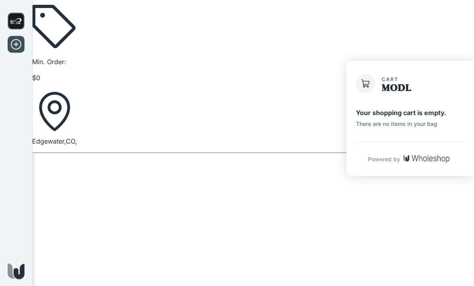
scroll to position [20, 0]
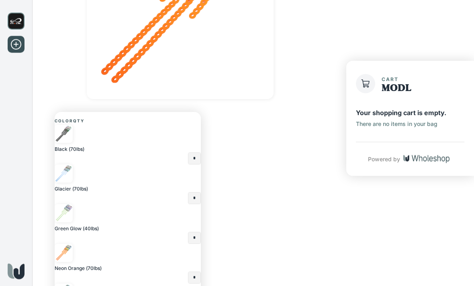
scroll to position [165, 0]
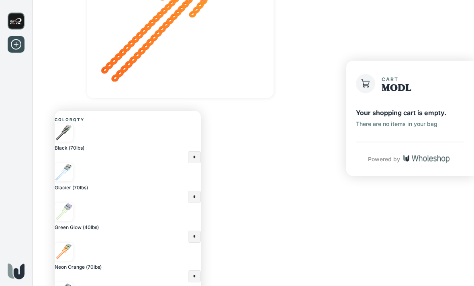
click at [190, 152] on input "*" at bounding box center [194, 157] width 12 height 11
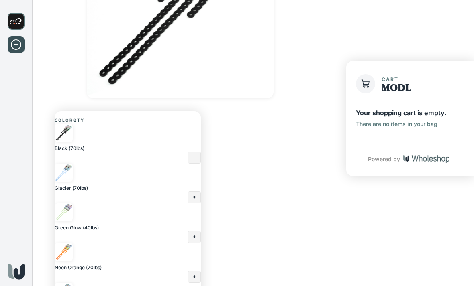
type input "*"
click at [190, 192] on input "*" at bounding box center [194, 197] width 12 height 11
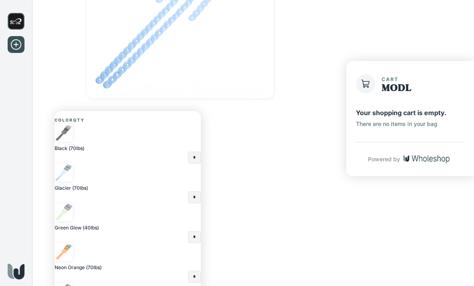
type input "*"
click at [190, 232] on input "*" at bounding box center [194, 237] width 12 height 11
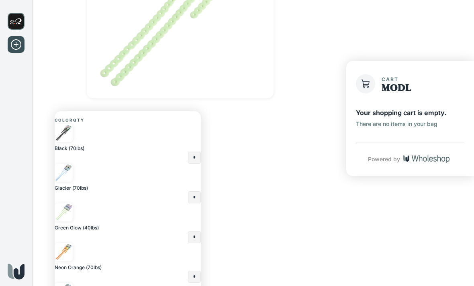
type input "*"
click at [190, 271] on input "*" at bounding box center [194, 276] width 12 height 11
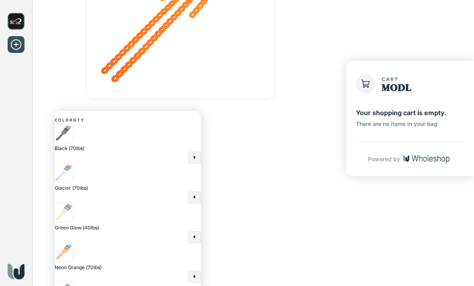
type input "*"
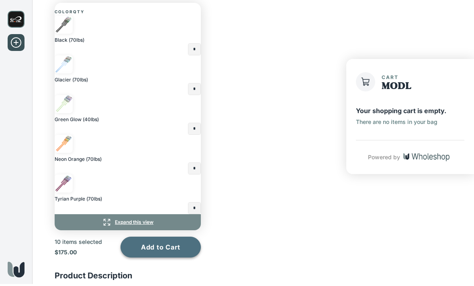
type input "*"
click at [171, 239] on button "Add to Cart" at bounding box center [160, 249] width 80 height 21
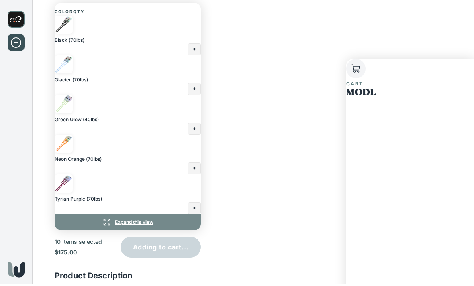
scroll to position [246, 0]
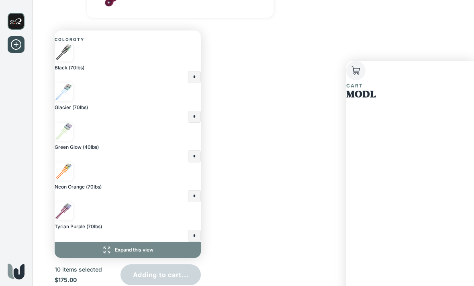
type input "*"
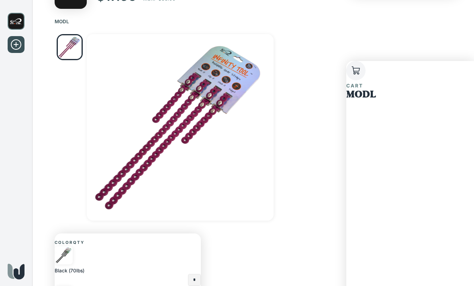
scroll to position [0, 0]
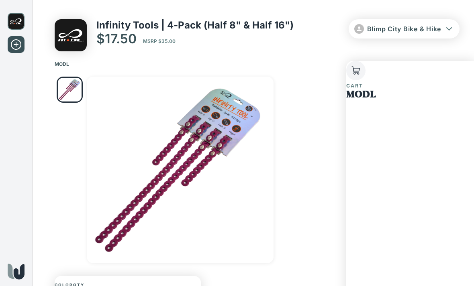
scroll to position [20, 0]
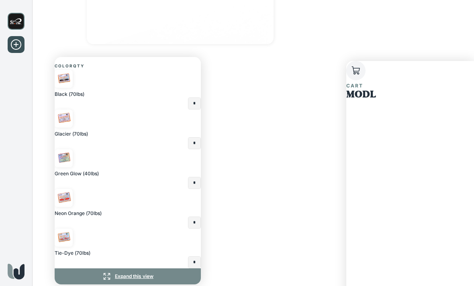
scroll to position [219, 0]
click at [190, 98] on input "*" at bounding box center [194, 103] width 12 height 11
type input "*"
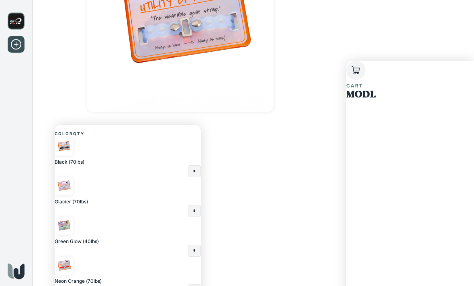
scroll to position [158, 0]
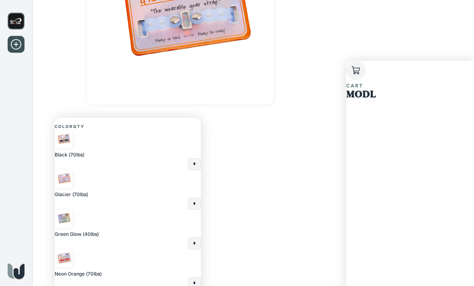
click at [73, 214] on img at bounding box center [64, 219] width 18 height 18
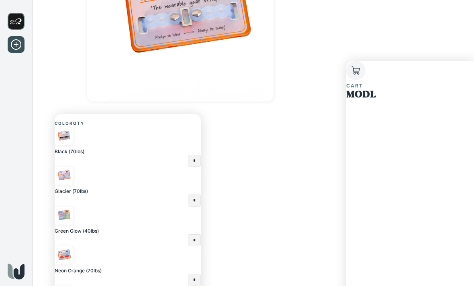
scroll to position [163, 0]
click at [189, 155] on input "*" at bounding box center [194, 160] width 12 height 11
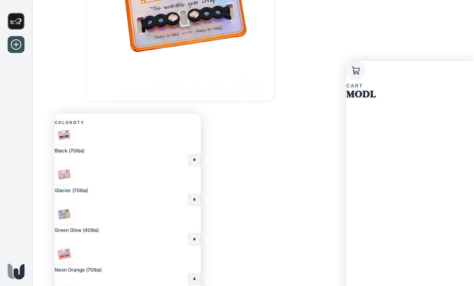
type input "*"
click at [190, 194] on input "*" at bounding box center [194, 199] width 12 height 11
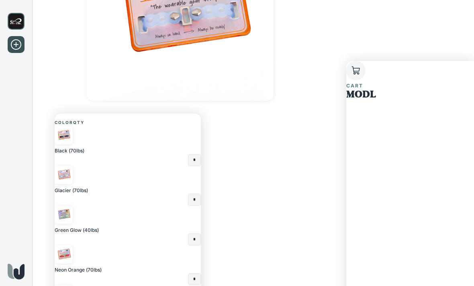
type input "*"
click at [190, 234] on input "*" at bounding box center [194, 239] width 12 height 11
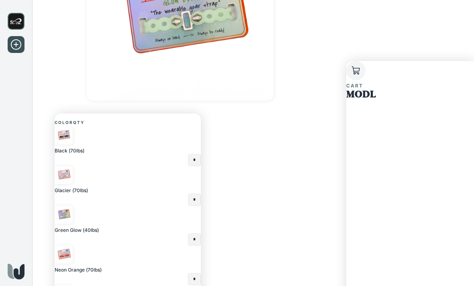
type input "*"
click at [189, 274] on input "*" at bounding box center [194, 279] width 12 height 11
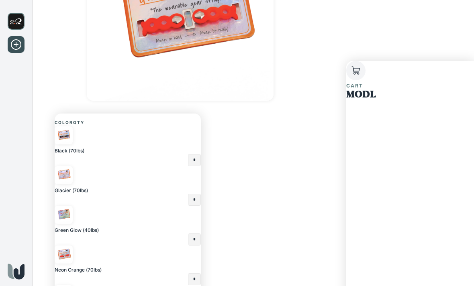
type input "*"
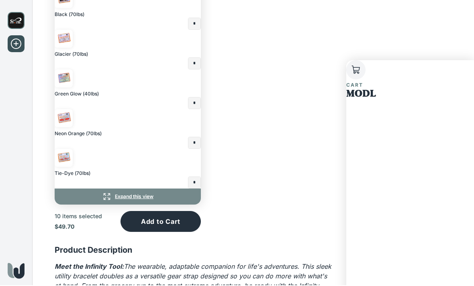
scroll to position [296, 0]
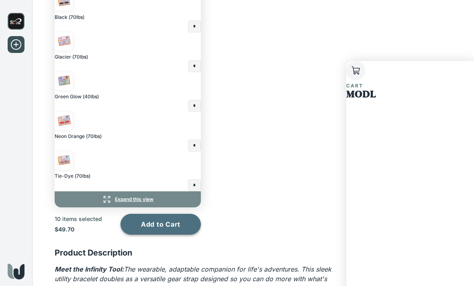
type input "*"
click at [179, 214] on button "Add to Cart" at bounding box center [160, 224] width 80 height 21
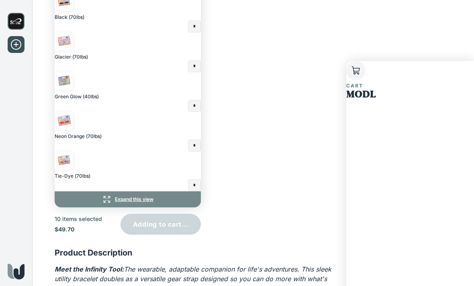
type input "*"
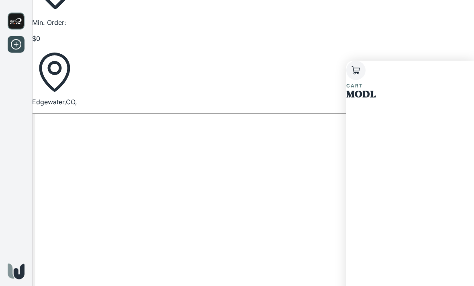
scroll to position [105, 0]
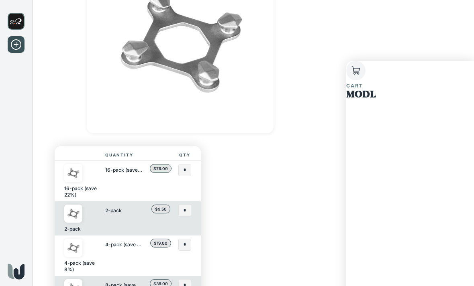
scroll to position [134, 0]
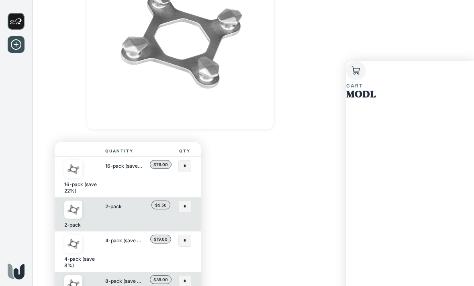
click at [189, 207] on input "*" at bounding box center [185, 206] width 12 height 11
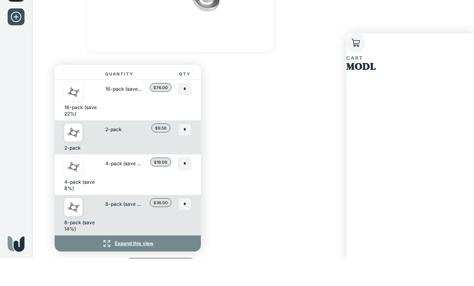
scroll to position [187, 0]
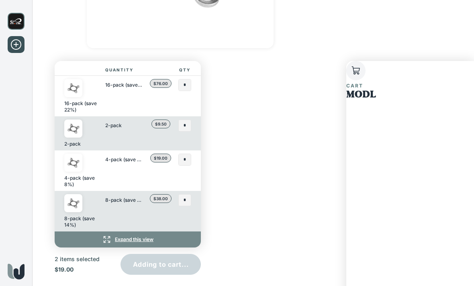
type input "*"
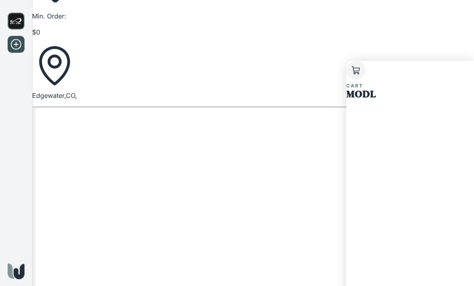
scroll to position [111, 0]
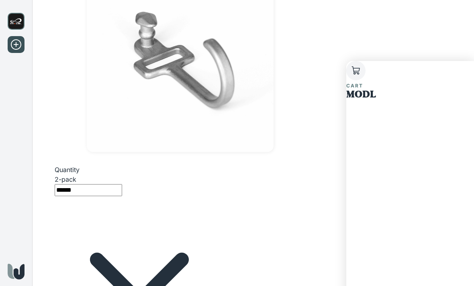
type input "2"
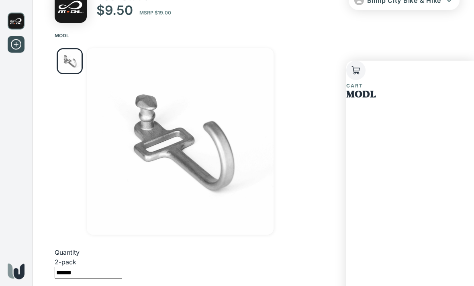
scroll to position [0, 0]
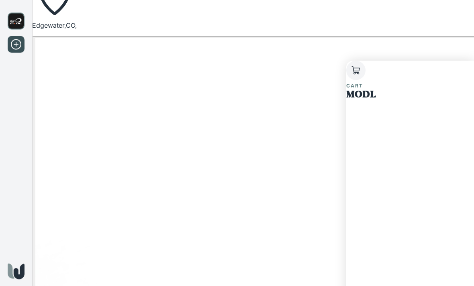
scroll to position [199, 0]
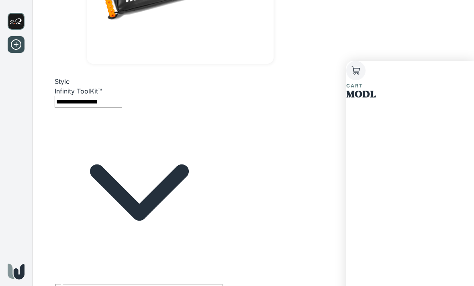
click at [194, 100] on body "**********" at bounding box center [237, 200] width 474 height 798
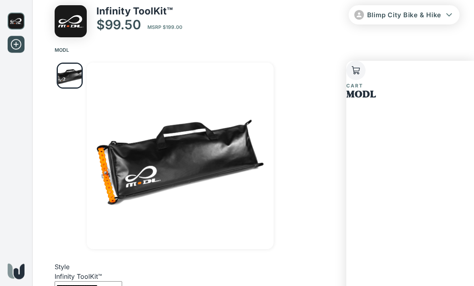
scroll to position [1, 0]
